Goal: Task Accomplishment & Management: Use online tool/utility

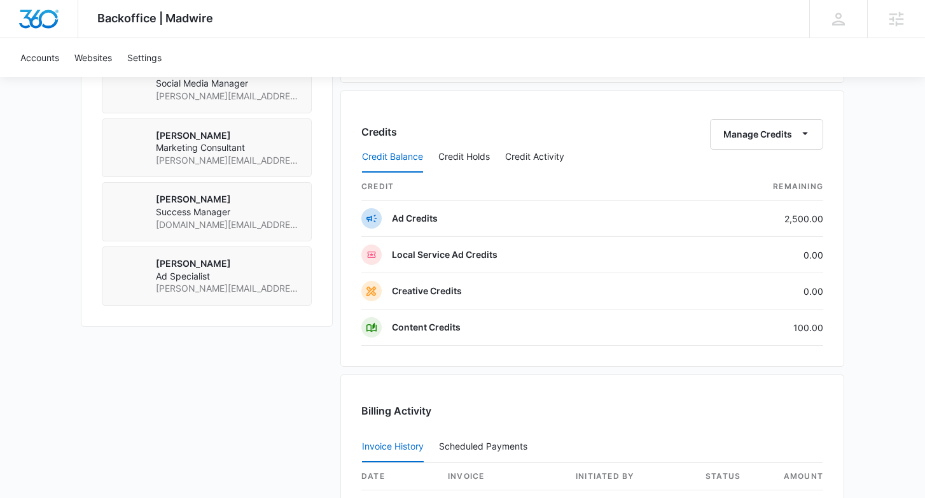
scroll to position [1004, 0]
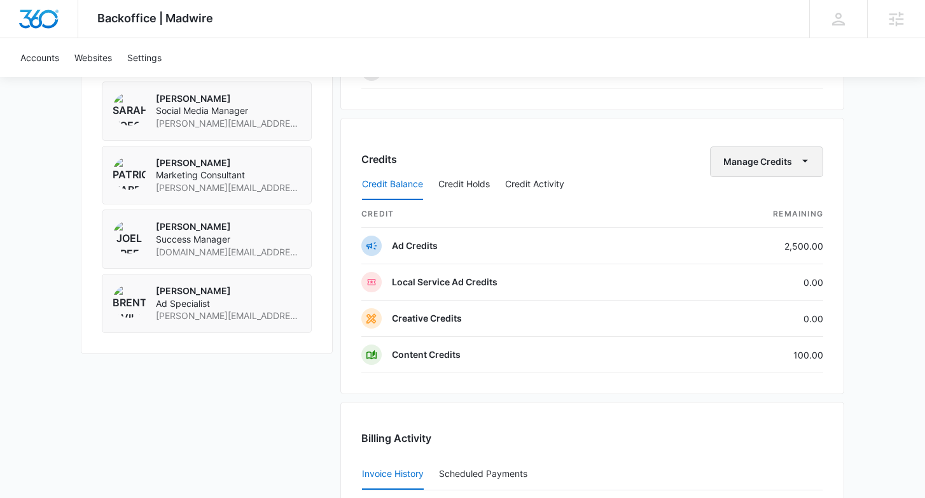
click at [810, 164] on icon "button" at bounding box center [805, 160] width 13 height 13
click at [791, 199] on div "Transfer Credits" at bounding box center [760, 202] width 67 height 9
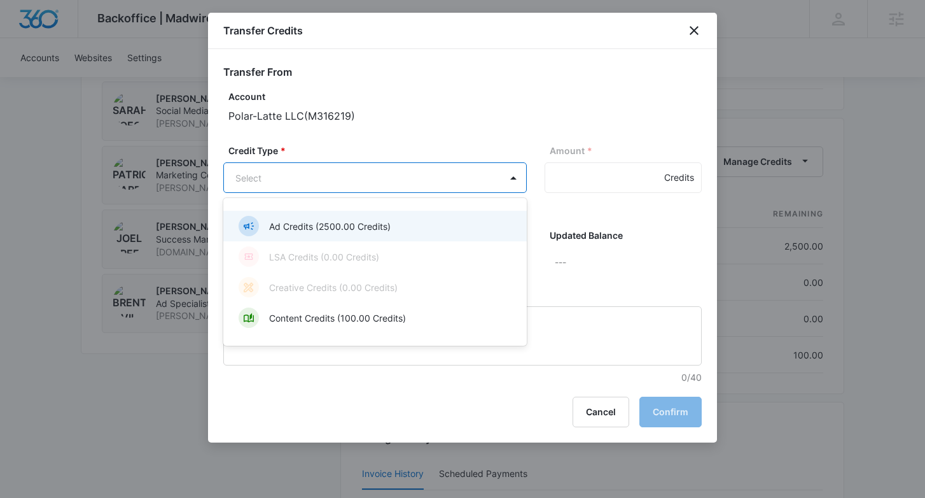
drag, startPoint x: 423, startPoint y: 218, endPoint x: 440, endPoint y: 213, distance: 18.5
click at [423, 218] on div "Ad Credits (2500.00 Credits)" at bounding box center [374, 226] width 271 height 20
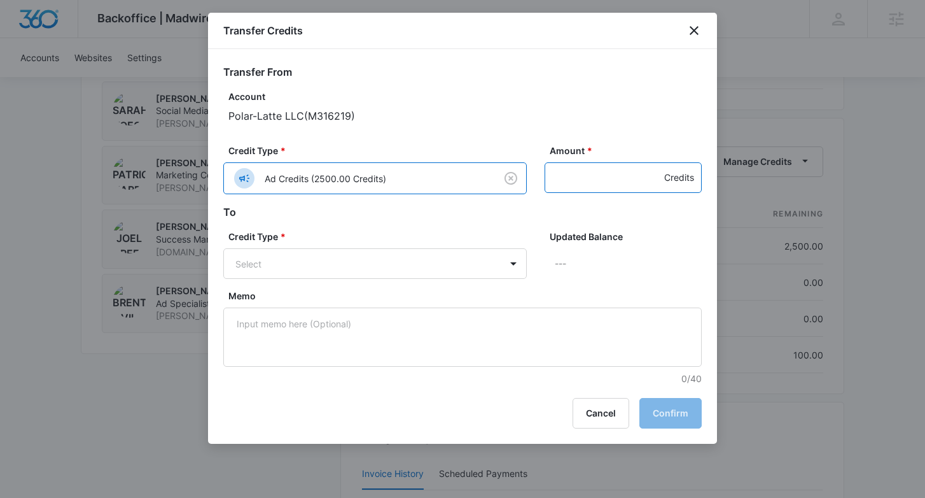
click at [572, 180] on input "Amount *" at bounding box center [623, 177] width 157 height 31
type input "900"
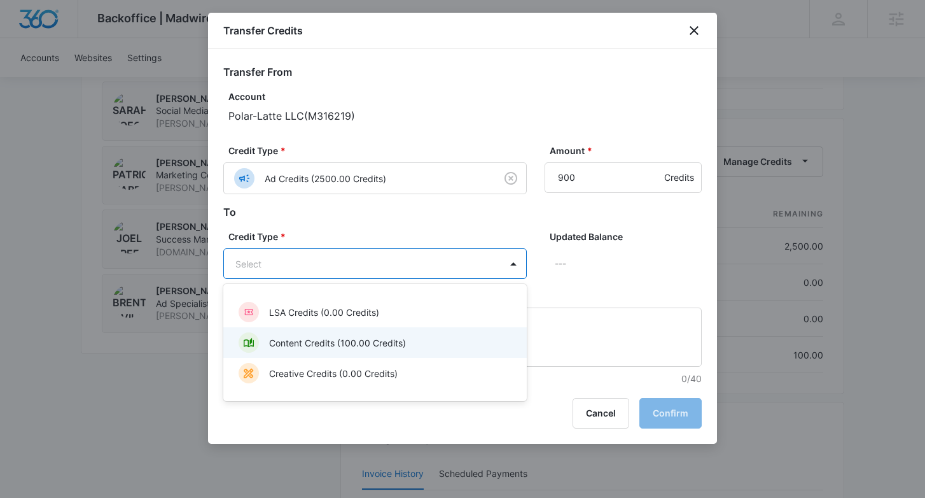
drag, startPoint x: 336, startPoint y: 345, endPoint x: 606, endPoint y: 433, distance: 283.8
click at [336, 346] on p "Content Credits (100.00 Credits)" at bounding box center [337, 342] width 137 height 13
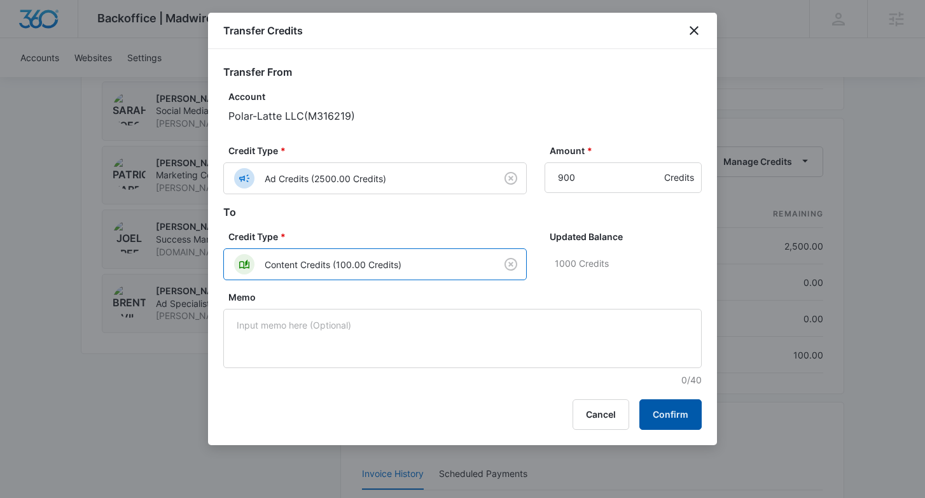
click at [644, 418] on button "Confirm" at bounding box center [671, 414] width 62 height 31
